Goal: Information Seeking & Learning: Learn about a topic

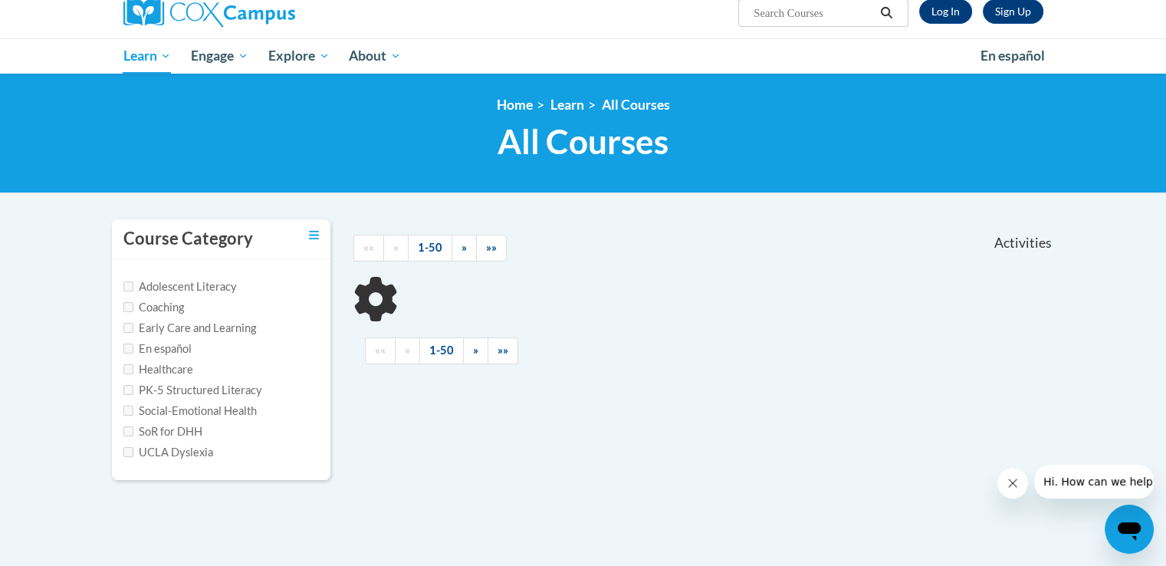
scroll to position [153, 0]
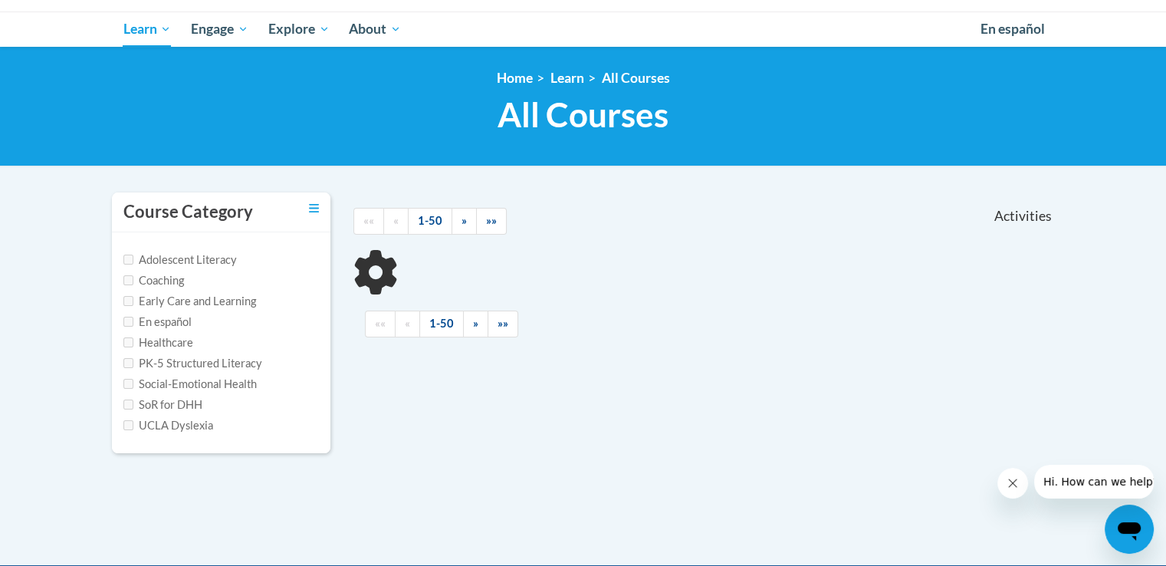
click at [128, 265] on label "Adolescent Literacy" at bounding box center [179, 259] width 113 height 17
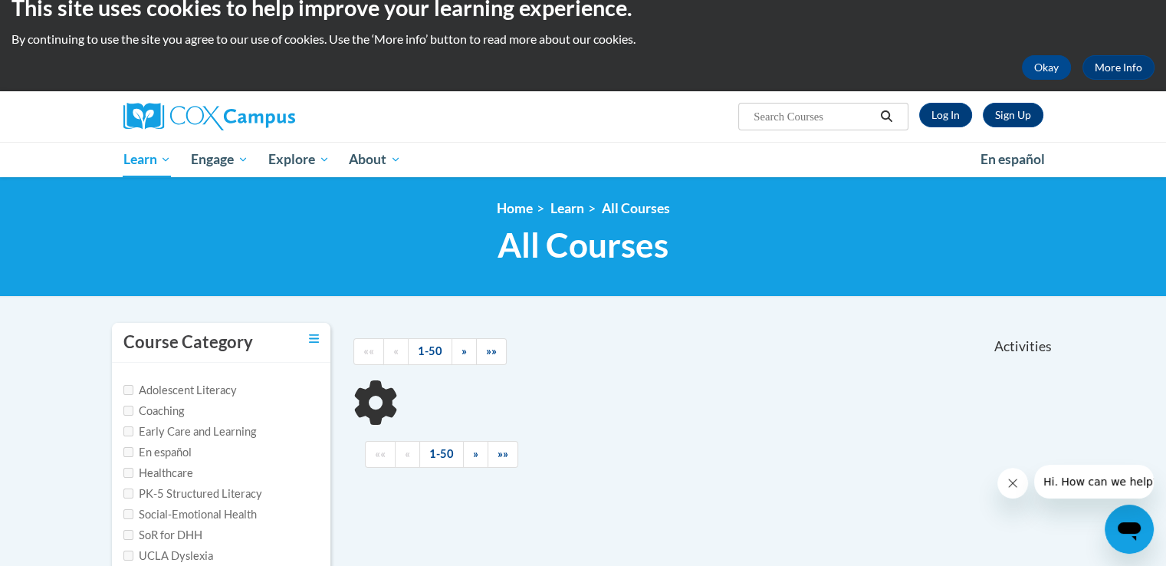
scroll to position [0, 0]
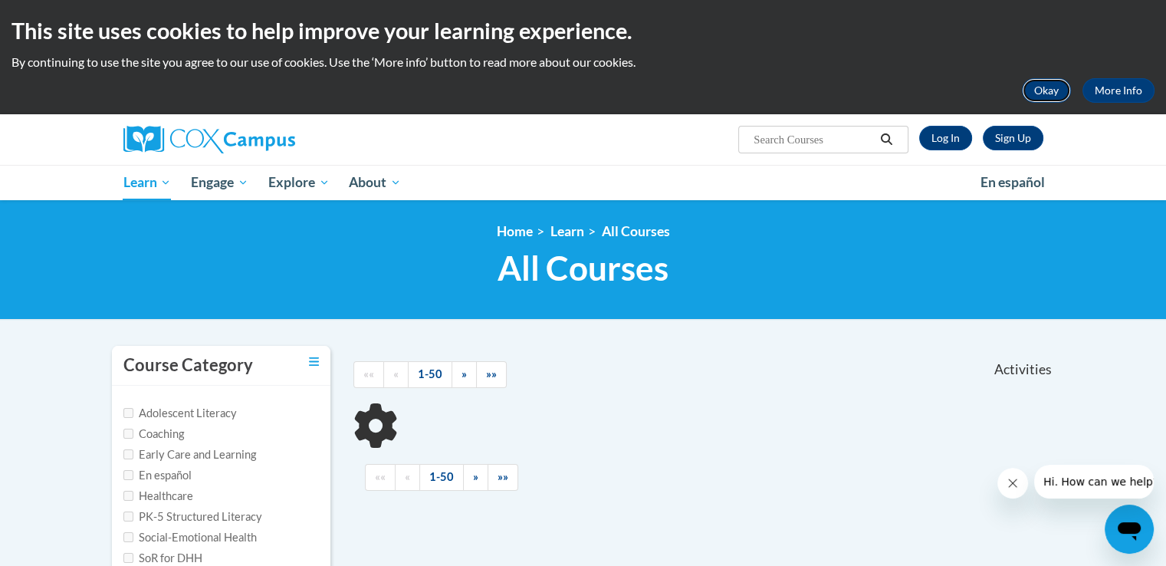
click at [1042, 87] on button "Okay" at bounding box center [1046, 90] width 49 height 25
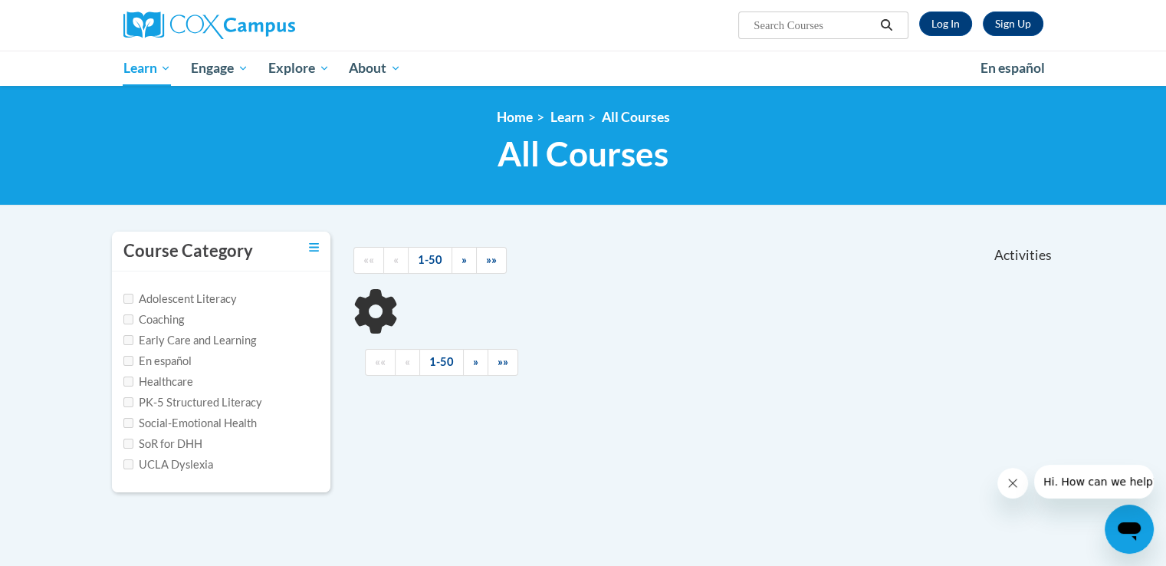
click at [175, 440] on label "SoR for DHH" at bounding box center [162, 443] width 79 height 17
click at [957, 31] on link "Log In" at bounding box center [945, 23] width 53 height 25
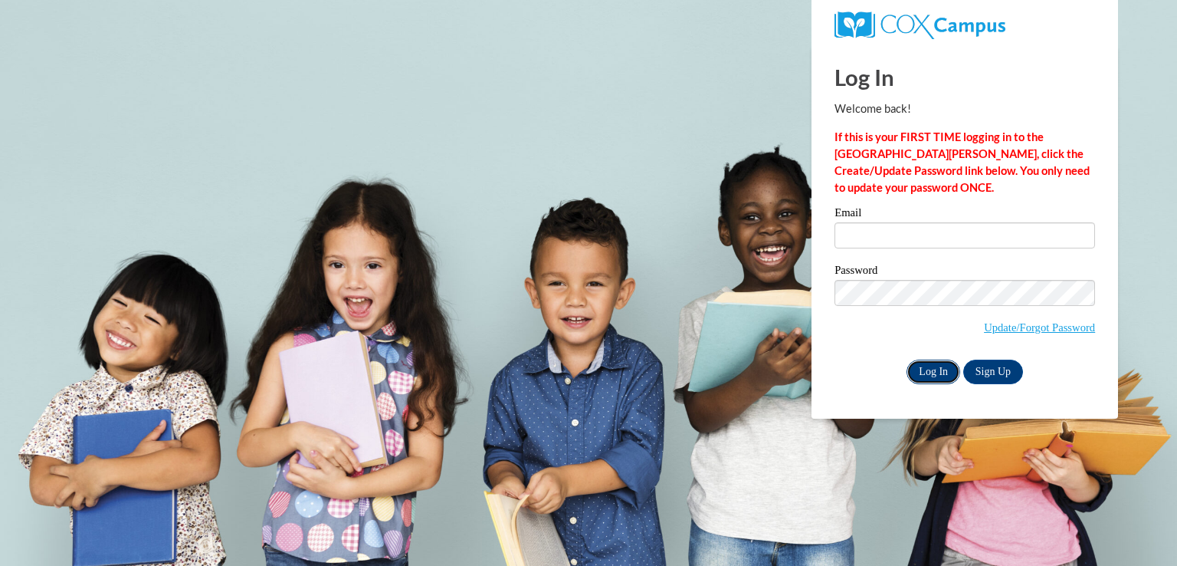
click at [941, 372] on input "Log In" at bounding box center [934, 371] width 54 height 25
click at [894, 228] on input "Email" at bounding box center [965, 235] width 261 height 26
type input "primary.literacy@education.gov.ck"
click at [942, 369] on input "Log In" at bounding box center [934, 371] width 54 height 25
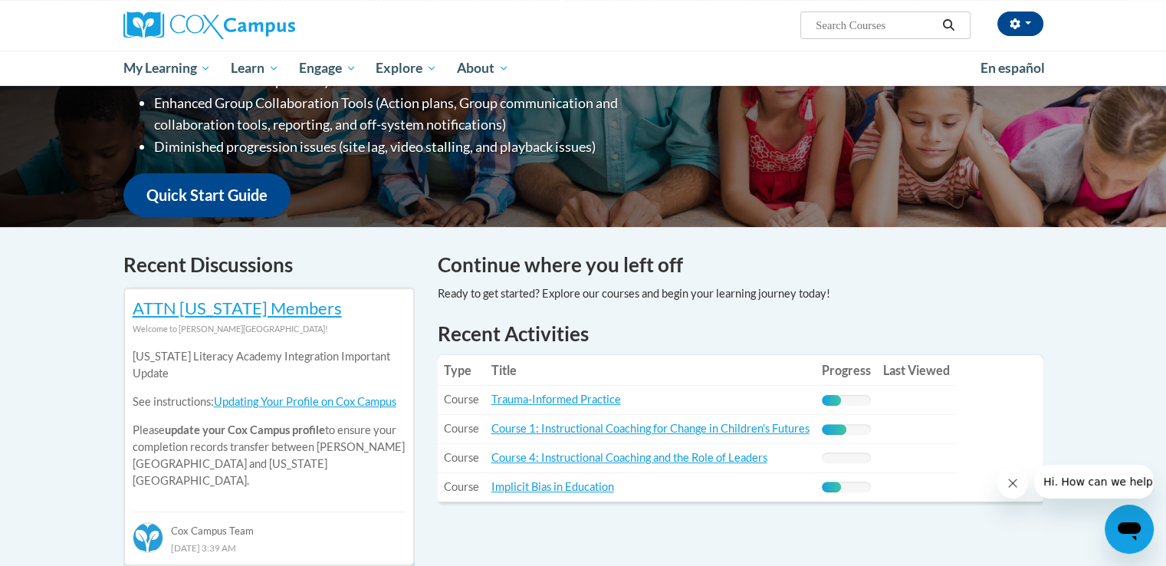
scroll to position [383, 0]
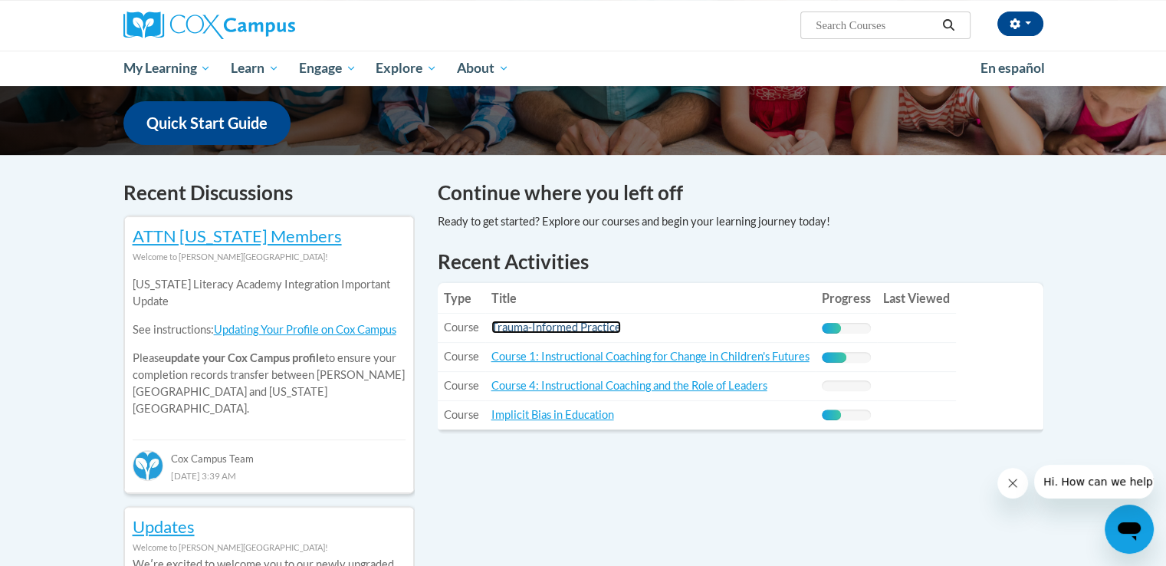
click at [601, 330] on link "Trauma-Informed Practice" at bounding box center [556, 326] width 130 height 13
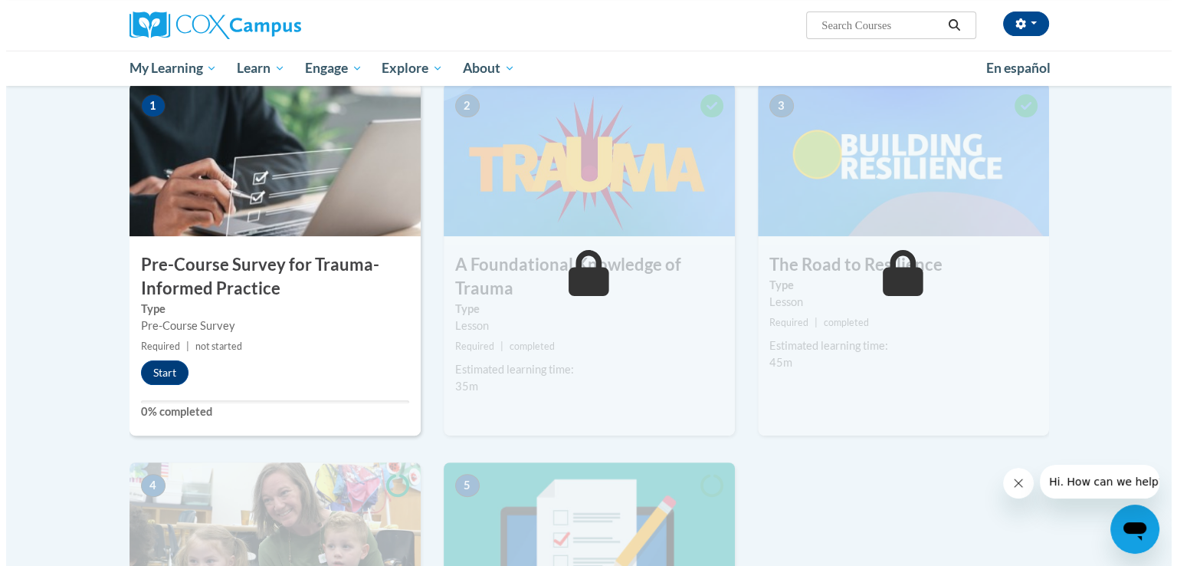
scroll to position [307, 0]
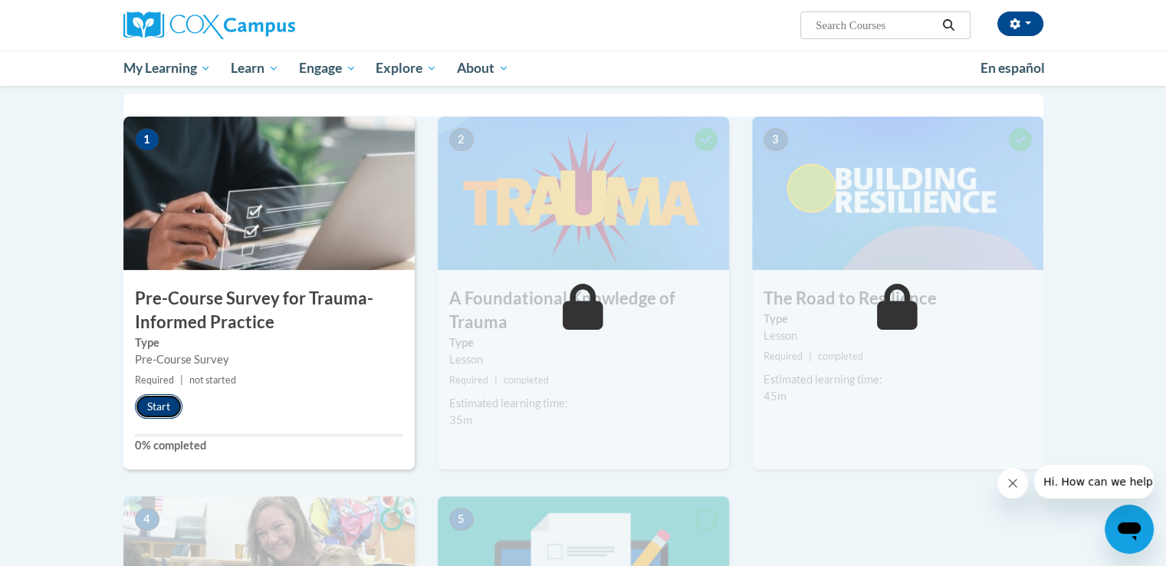
click at [153, 409] on button "Start" at bounding box center [159, 406] width 48 height 25
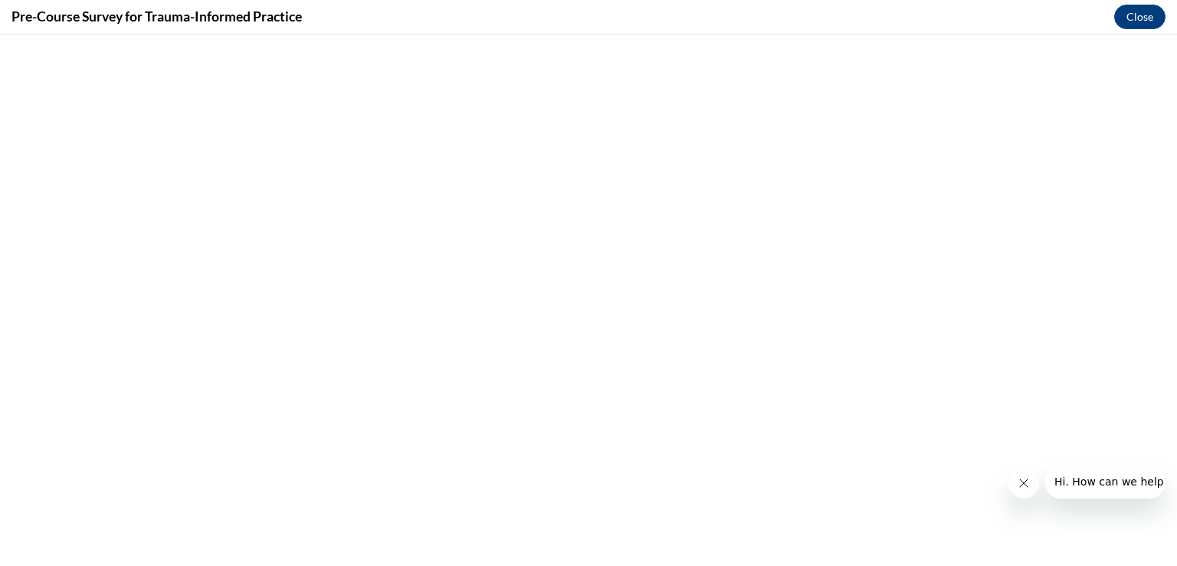
click at [1022, 484] on icon "Close message from company" at bounding box center [1023, 483] width 12 height 12
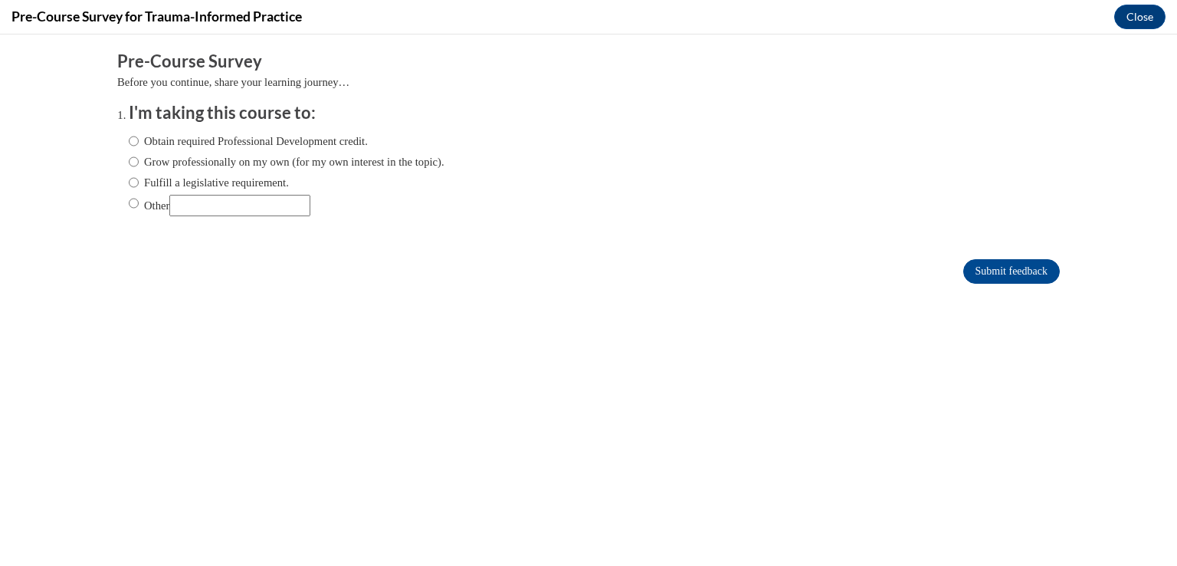
scroll to position [0, 0]
click at [129, 163] on input "Grow professionally on my own (for my own interest in the topic)." at bounding box center [134, 161] width 10 height 17
radio input "true"
click at [990, 274] on input "Submit feedback" at bounding box center [1011, 271] width 97 height 25
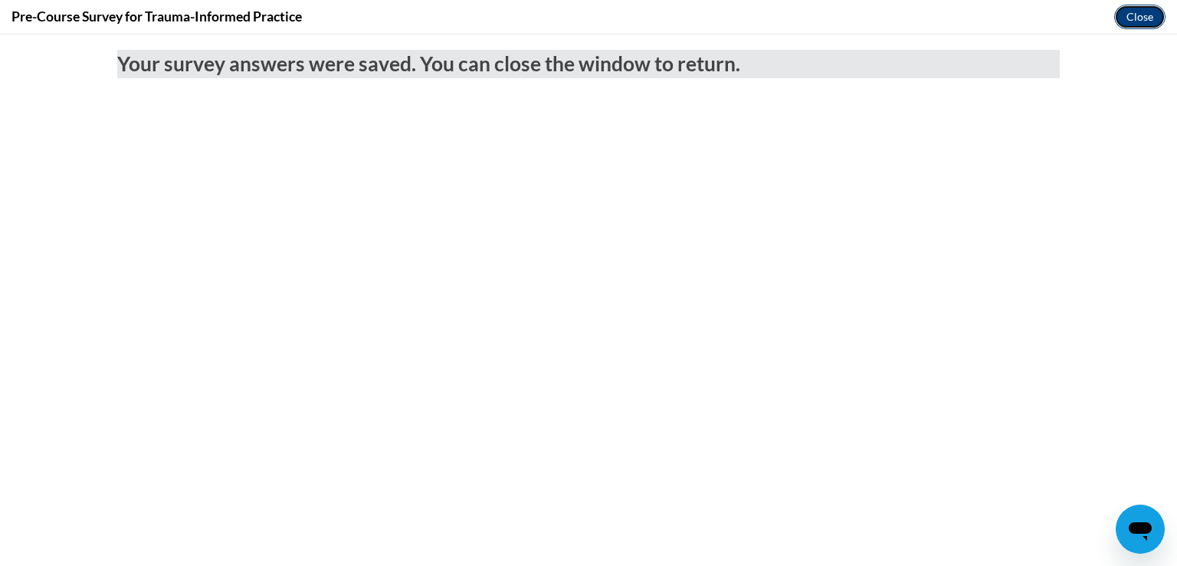
click at [1130, 14] on button "Close" at bounding box center [1139, 17] width 51 height 25
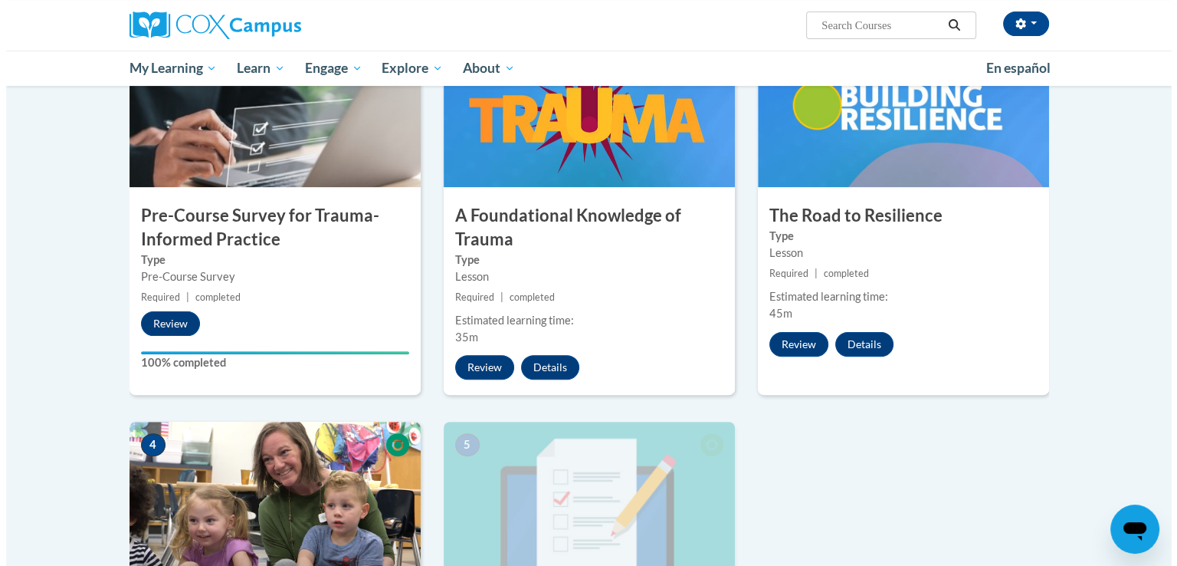
scroll to position [383, 0]
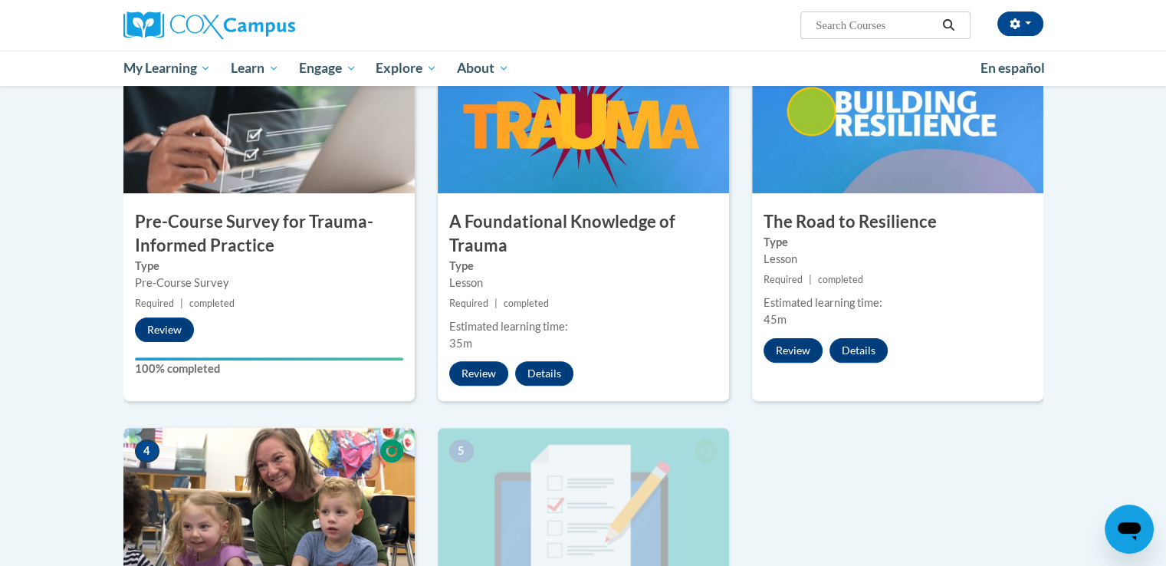
click at [644, 319] on div "Estimated learning time:" at bounding box center [583, 326] width 268 height 17
click at [494, 373] on button "Review" at bounding box center [478, 373] width 59 height 25
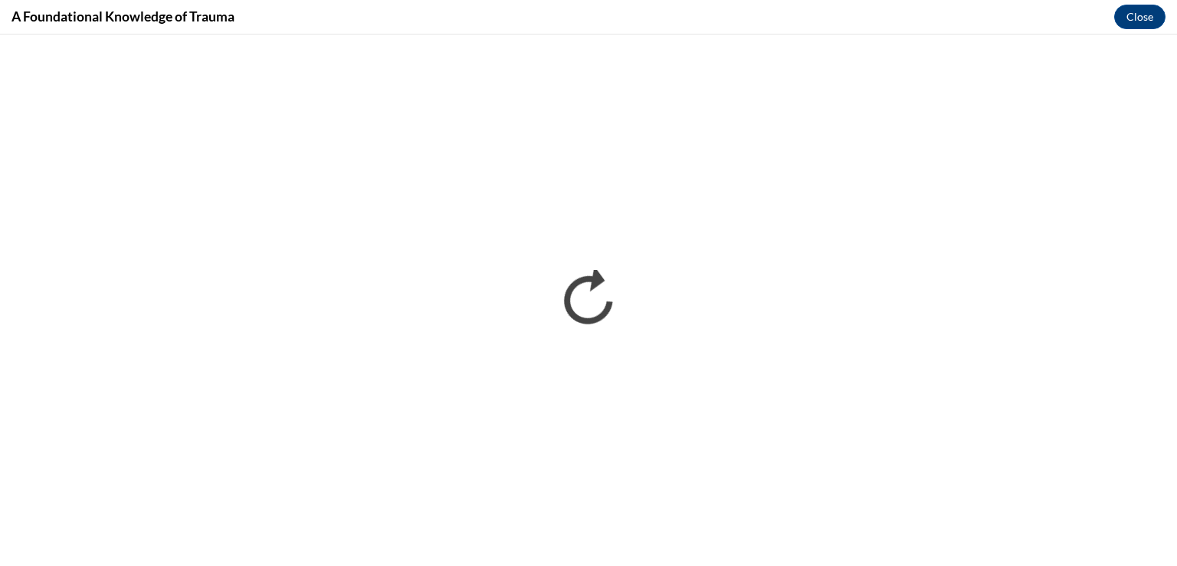
scroll to position [0, 0]
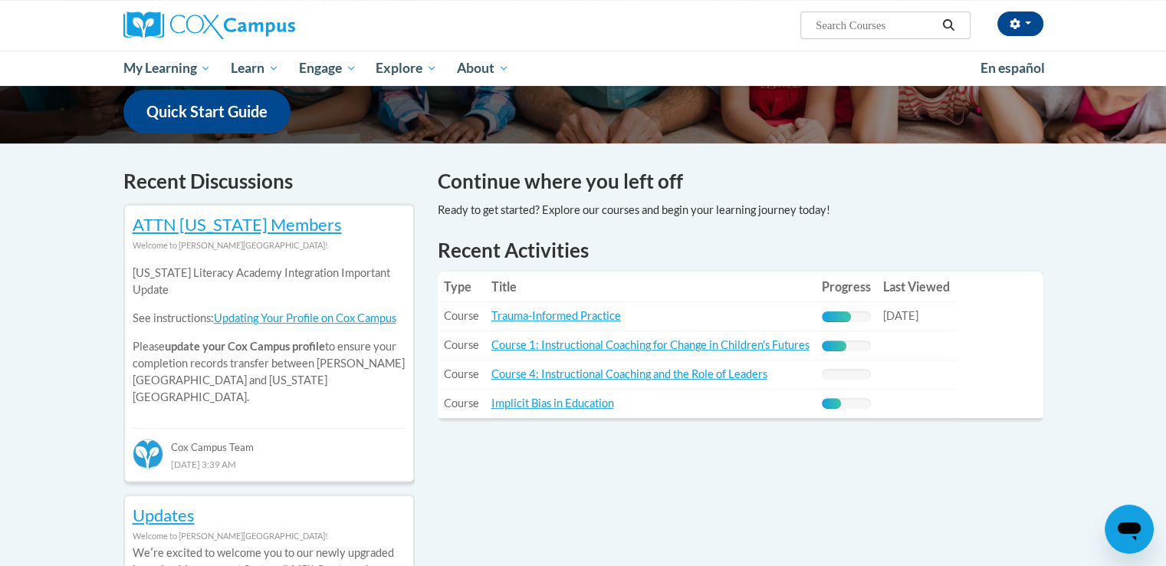
scroll to position [427, 0]
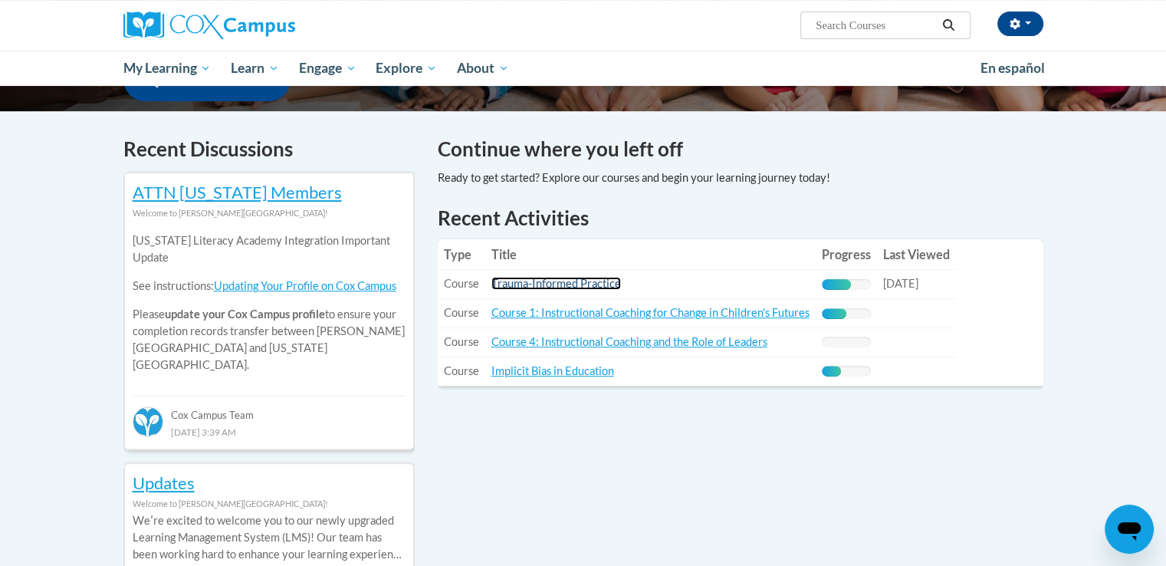
click at [586, 281] on link "Trauma-Informed Practice" at bounding box center [556, 283] width 130 height 13
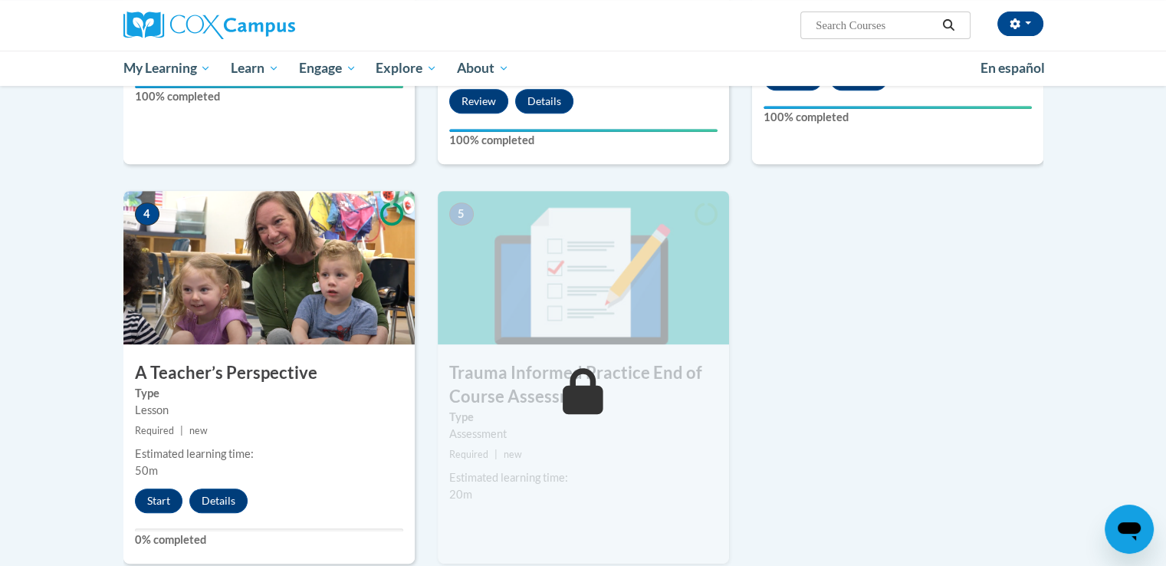
scroll to position [690, 0]
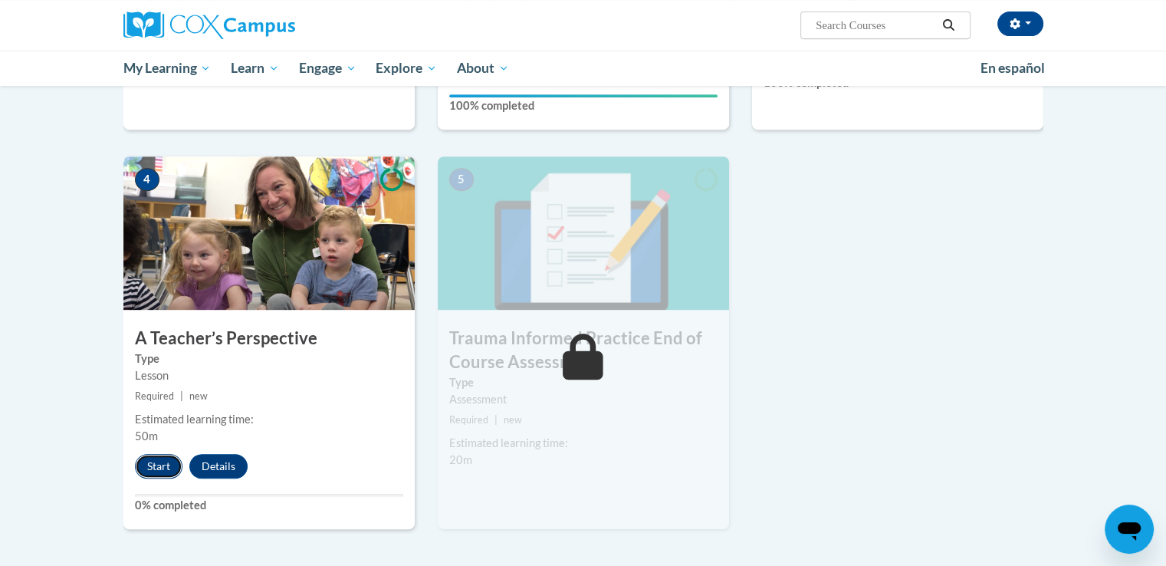
click at [160, 462] on button "Start" at bounding box center [159, 466] width 48 height 25
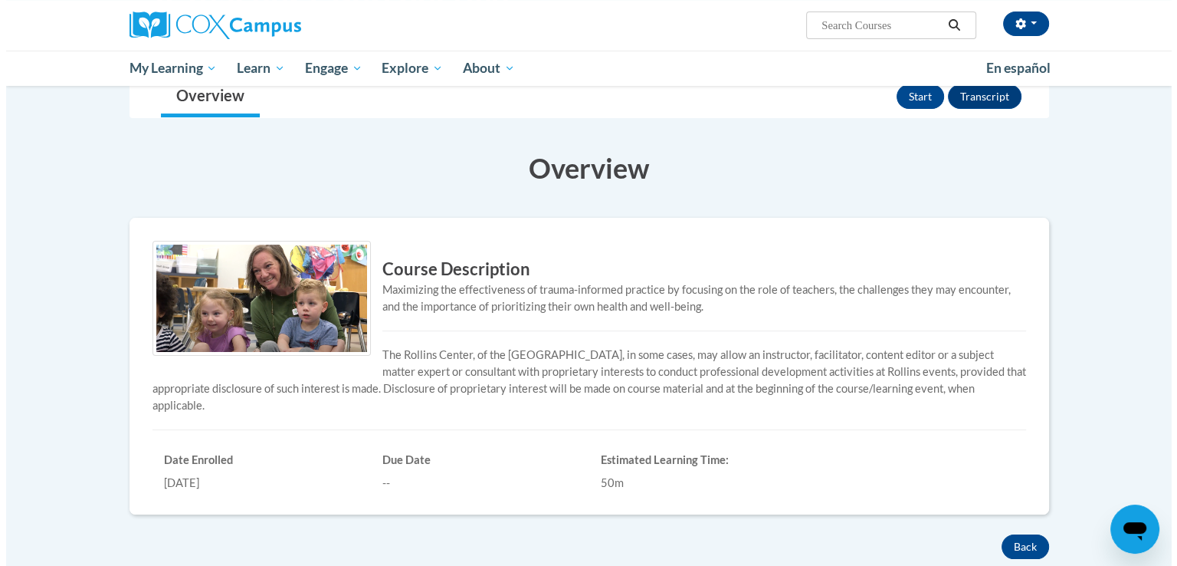
scroll to position [77, 0]
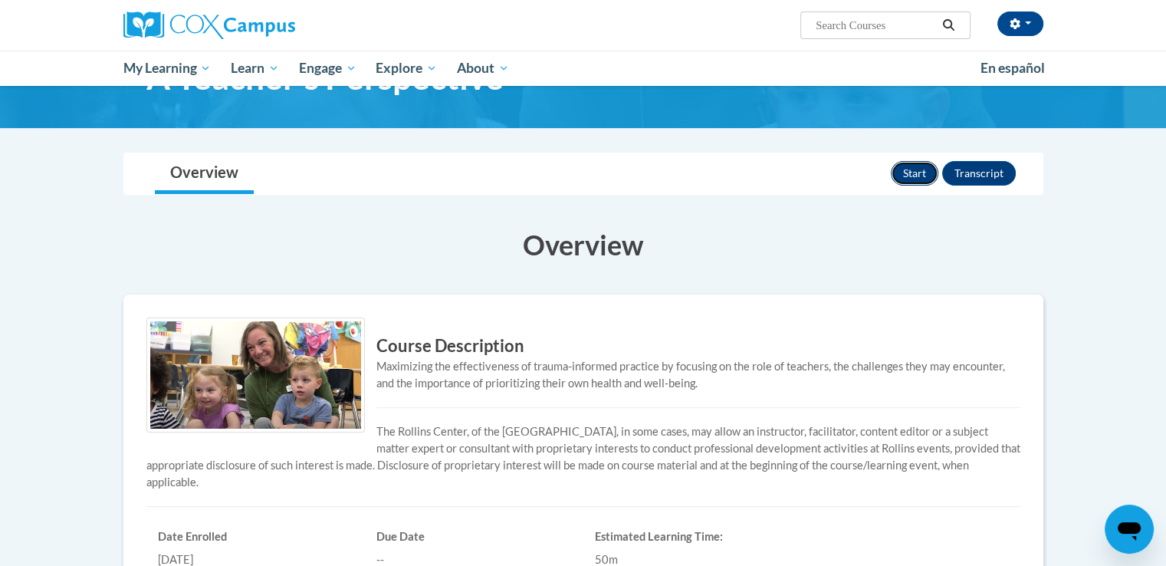
click at [921, 172] on button "Start" at bounding box center [915, 173] width 48 height 25
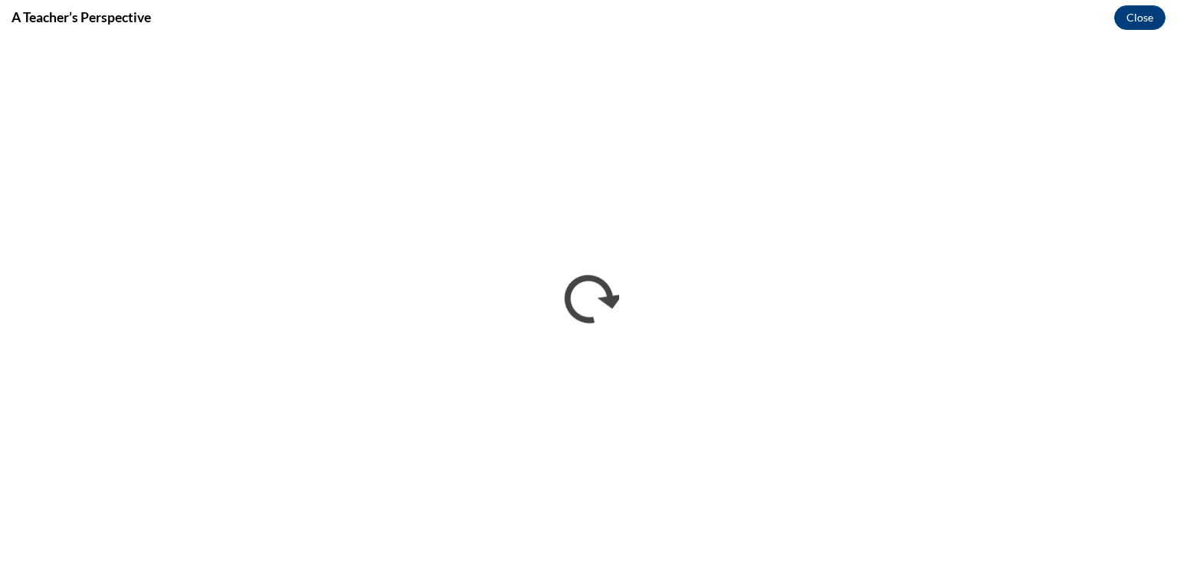
scroll to position [0, 0]
